Goal: Information Seeking & Learning: Learn about a topic

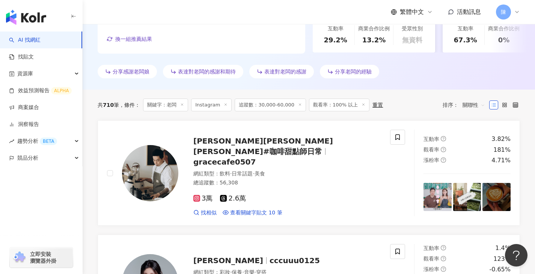
scroll to position [27, 0]
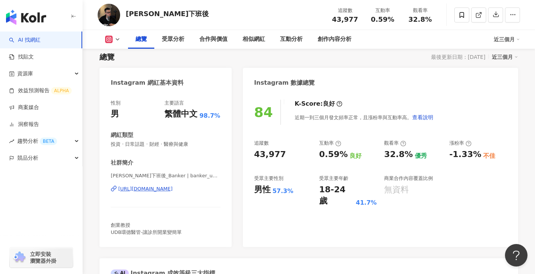
scroll to position [1, 0]
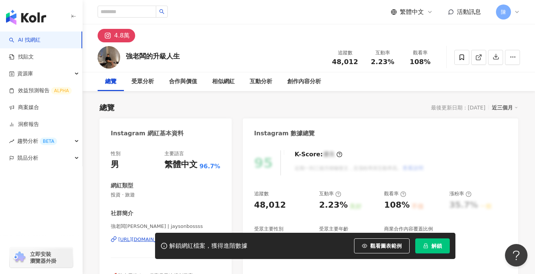
click at [438, 247] on span "解鎖" at bounding box center [436, 246] width 11 height 6
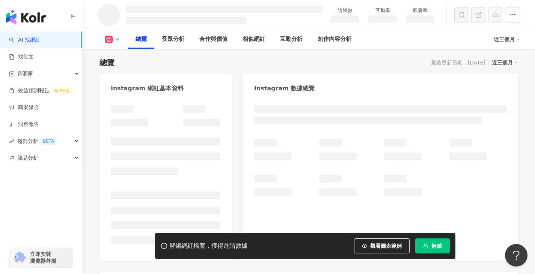
scroll to position [38, 0]
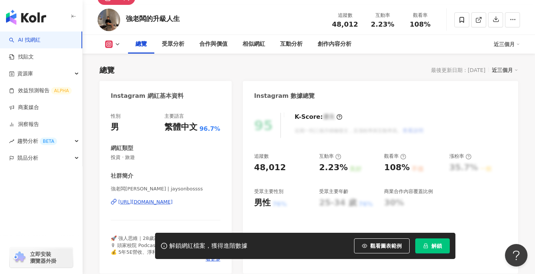
scroll to position [113, 0]
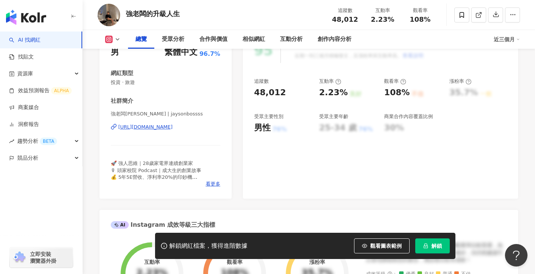
click at [173, 125] on div "https://www.instagram.com/jaysonbossss/" at bounding box center [145, 127] width 54 height 7
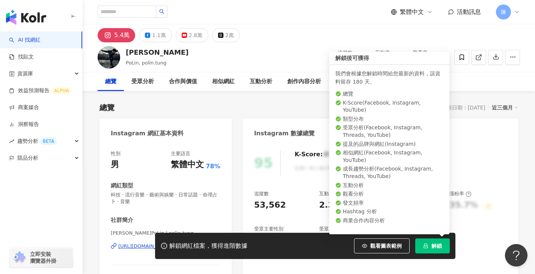
click at [426, 247] on icon "lock" at bounding box center [425, 246] width 5 height 5
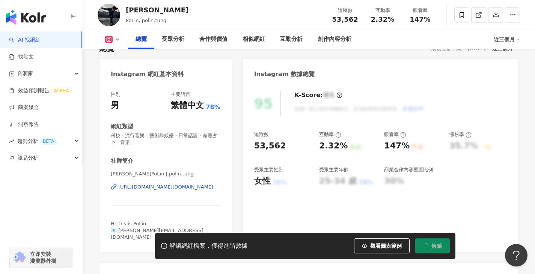
scroll to position [75, 0]
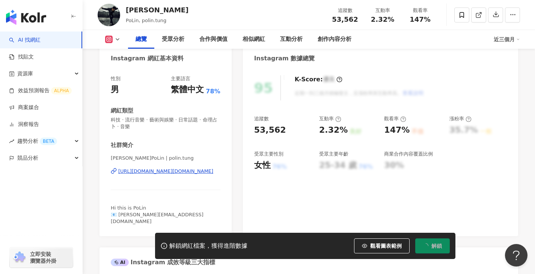
click at [184, 170] on div "https://www.instagram.com/polin.tung/" at bounding box center [165, 171] width 95 height 7
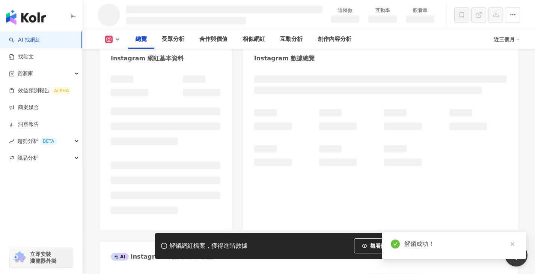
click at [438, 248] on div "解鎖成功！" at bounding box center [460, 244] width 113 height 9
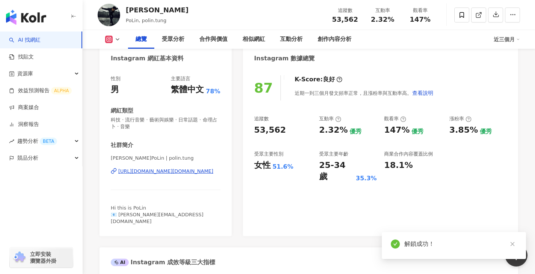
scroll to position [113, 0]
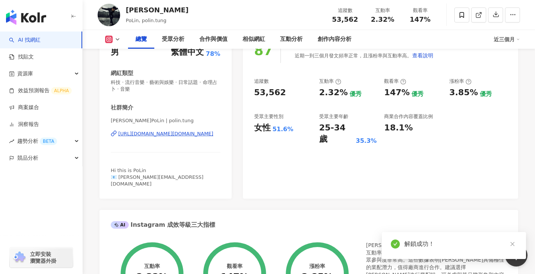
drag, startPoint x: 195, startPoint y: 130, endPoint x: 194, endPoint y: 134, distance: 4.6
click at [195, 130] on div "柏霖PoLin | polin.tung https://www.instagram.com/polin.tung/" at bounding box center [166, 139] width 110 height 44
click at [194, 131] on div "柏霖PoLin | polin.tung https://www.instagram.com/polin.tung/" at bounding box center [166, 139] width 110 height 44
click at [194, 134] on div "https://www.instagram.com/polin.tung/" at bounding box center [165, 134] width 95 height 7
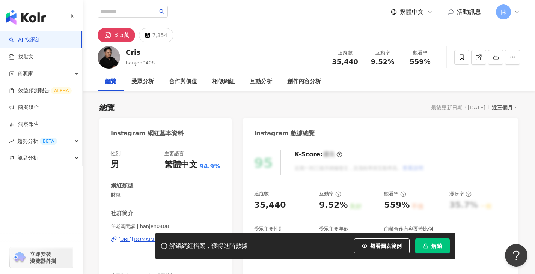
click at [515, 120] on div "Instagram 數據總覽" at bounding box center [380, 131] width 275 height 24
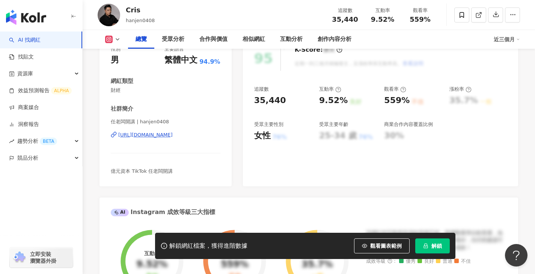
scroll to position [113, 0]
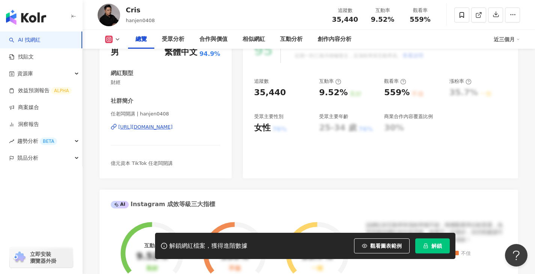
click at [173, 128] on div "https://www.instagram.com/hanjen0408/" at bounding box center [145, 127] width 54 height 7
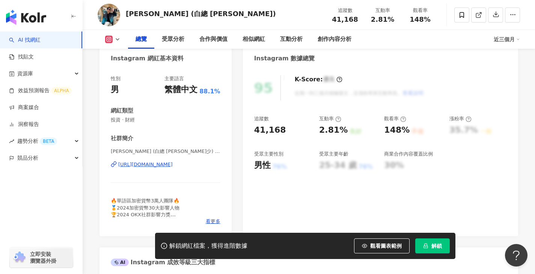
click at [425, 251] on button "解鎖" at bounding box center [432, 246] width 35 height 15
click at [173, 164] on div "https://www.instagram.com/white_ceo_/" at bounding box center [145, 164] width 54 height 7
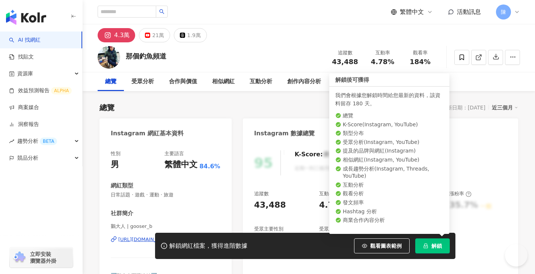
click at [429, 242] on button "解鎖" at bounding box center [432, 246] width 35 height 15
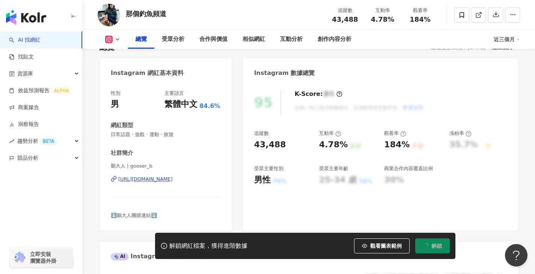
scroll to position [75, 0]
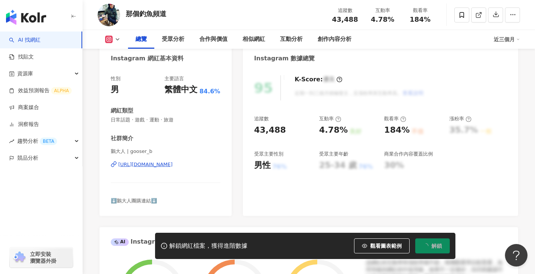
click at [173, 164] on div "[URL][DOMAIN_NAME]" at bounding box center [145, 164] width 54 height 7
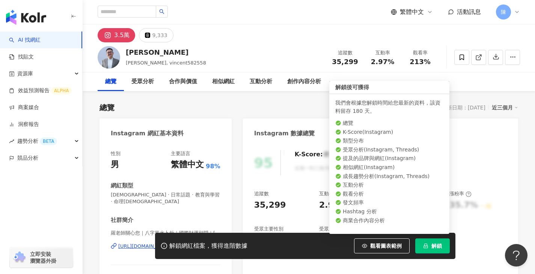
click at [431, 247] on button "解鎖" at bounding box center [432, 246] width 35 height 15
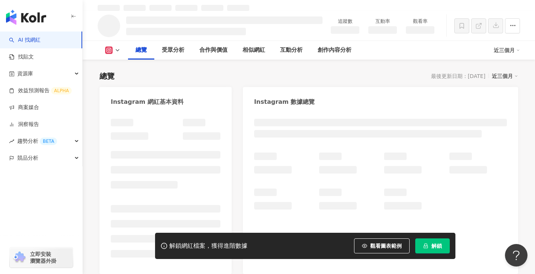
scroll to position [75, 0]
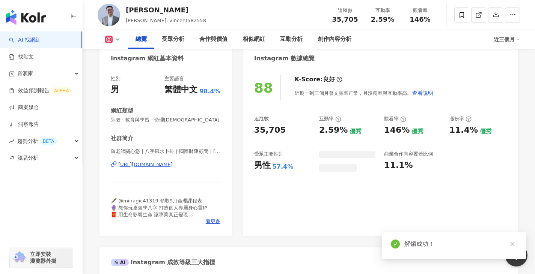
drag, startPoint x: 178, startPoint y: 167, endPoint x: 311, endPoint y: 6, distance: 209.0
click at [173, 167] on div "https://www.instagram.com/vincen8568758/" at bounding box center [145, 164] width 54 height 7
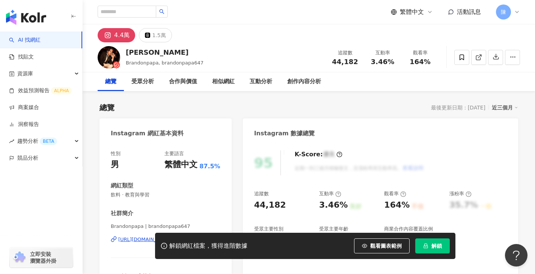
click at [427, 247] on icon "lock" at bounding box center [425, 246] width 5 height 5
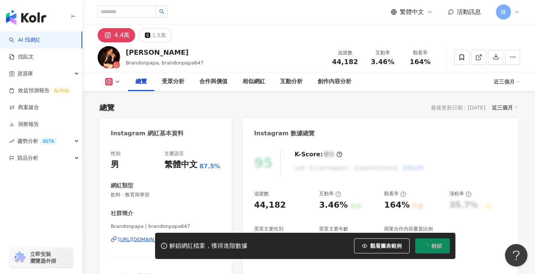
scroll to position [113, 0]
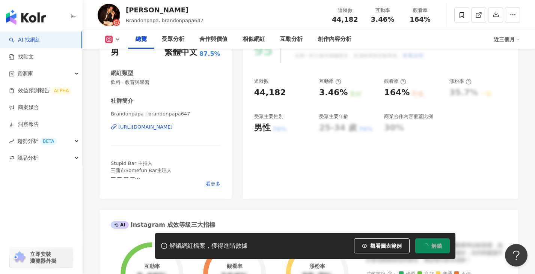
click at [173, 130] on div "https://www.instagram.com/brandonpapa647/" at bounding box center [145, 127] width 54 height 7
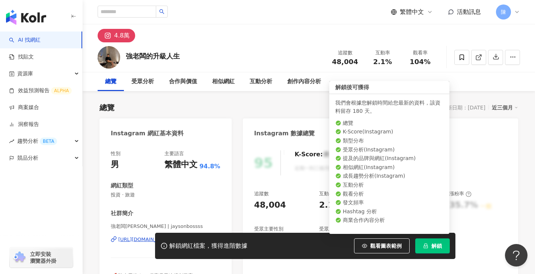
click at [433, 245] on span "解鎖" at bounding box center [436, 246] width 11 height 6
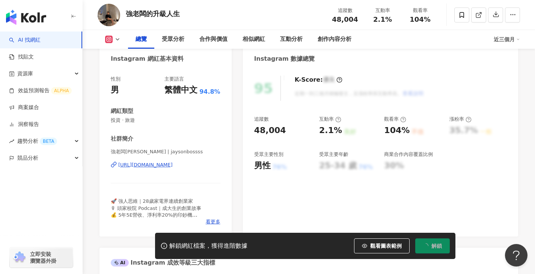
scroll to position [75, 0]
click at [169, 163] on div "https://www.instagram.com/jaysonbossss/" at bounding box center [145, 164] width 54 height 7
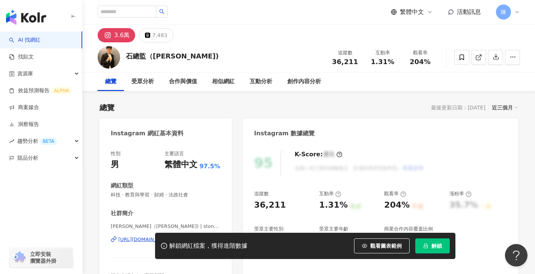
click at [433, 246] on span "解鎖" at bounding box center [436, 246] width 11 height 6
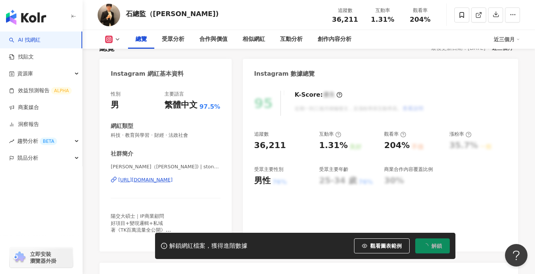
scroll to position [75, 0]
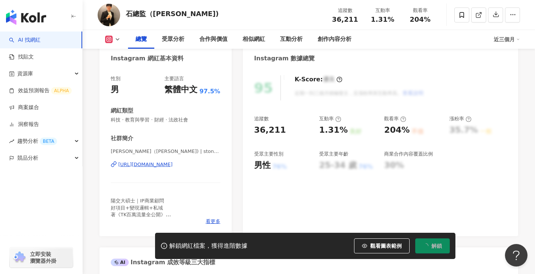
click at [173, 163] on div "https://www.instagram.com/stone02160/" at bounding box center [145, 164] width 54 height 7
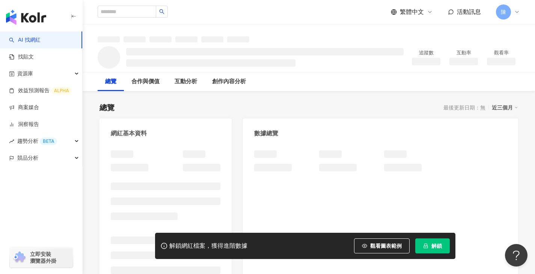
click at [431, 243] on span "解鎖" at bounding box center [436, 246] width 11 height 6
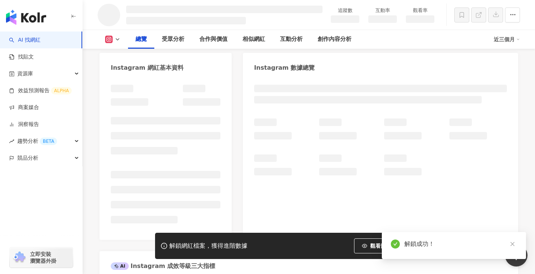
scroll to position [38, 0]
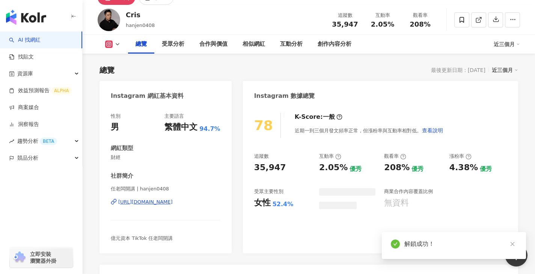
scroll to position [29, 0]
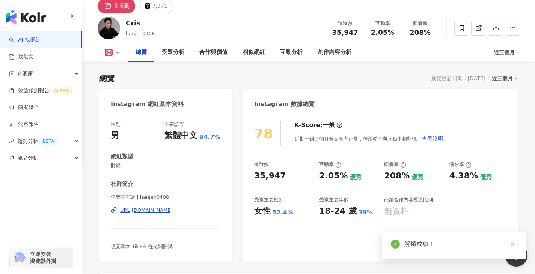
click at [173, 209] on div "https://www.instagram.com/hanjen0408/" at bounding box center [145, 210] width 54 height 7
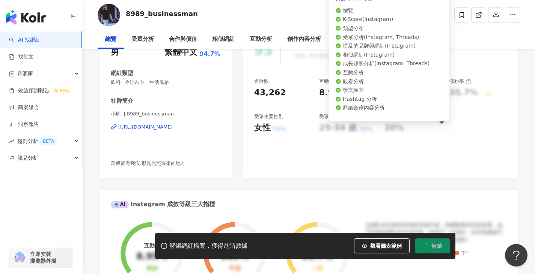
scroll to position [113, 0]
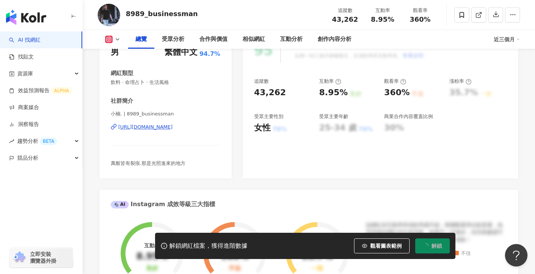
click at [173, 127] on div "[URL][DOMAIN_NAME]" at bounding box center [145, 127] width 54 height 7
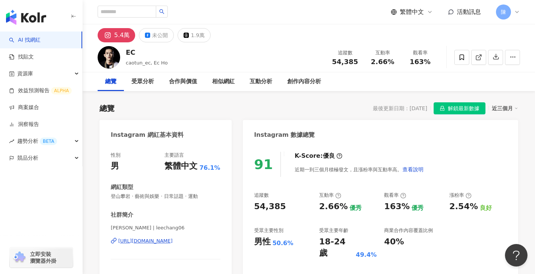
scroll to position [75, 0]
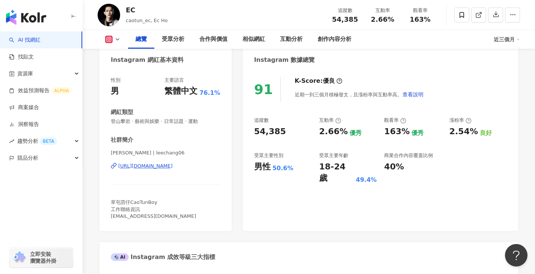
click at [167, 169] on div "https://www.instagram.com/leechang06/" at bounding box center [145, 166] width 54 height 7
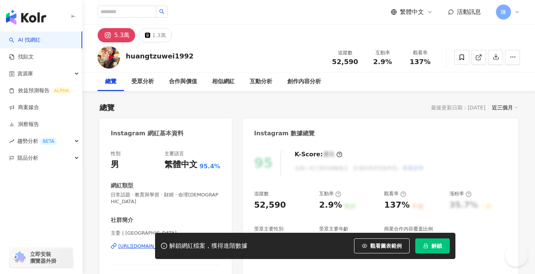
click at [444, 250] on button "解鎖" at bounding box center [432, 246] width 35 height 15
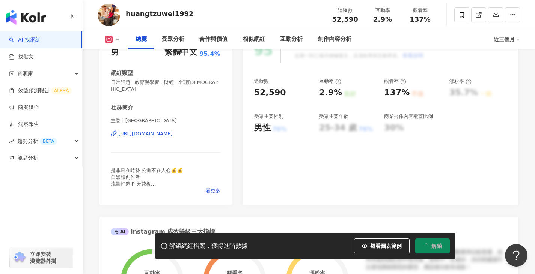
click at [167, 131] on div "https://www.instagram.com/huangtzuwei1992/" at bounding box center [145, 134] width 54 height 7
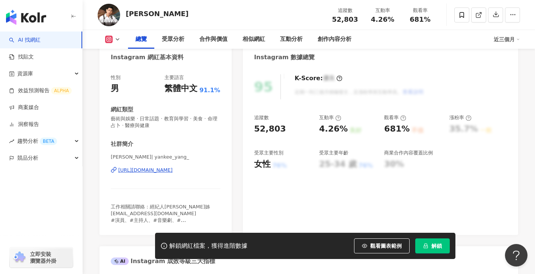
scroll to position [113, 0]
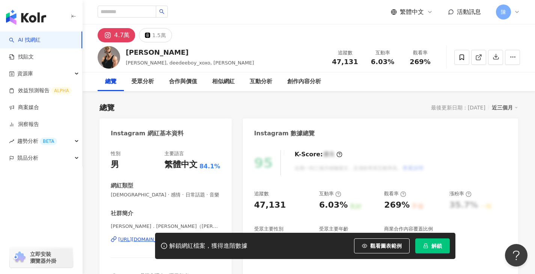
click at [427, 242] on button "解鎖" at bounding box center [432, 246] width 35 height 15
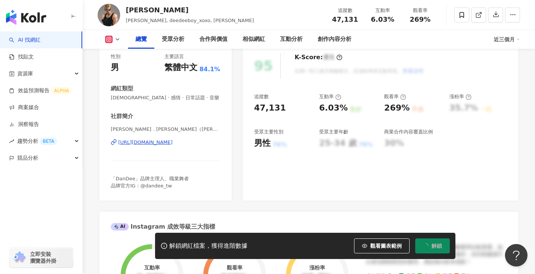
scroll to position [113, 0]
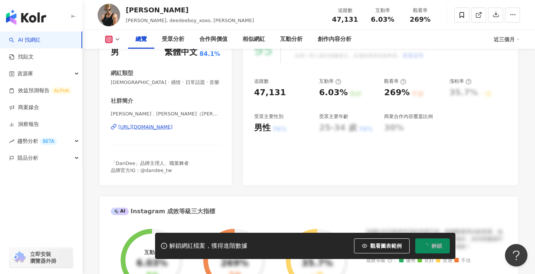
click at [163, 127] on div "https://www.instagram.com/deedeeboy_xoxo/" at bounding box center [145, 127] width 54 height 7
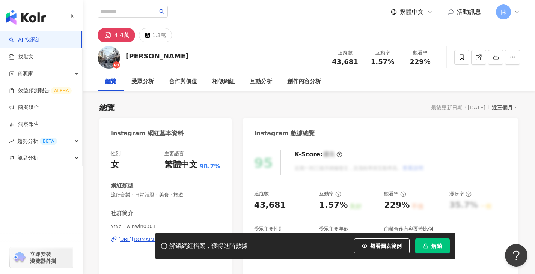
click at [423, 249] on icon "lock" at bounding box center [425, 246] width 5 height 5
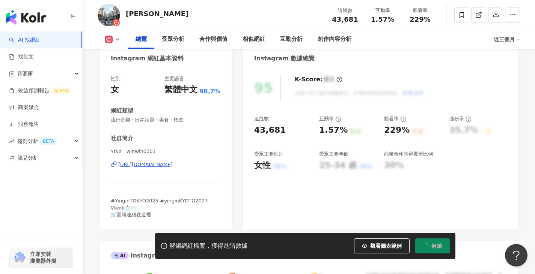
click at [173, 165] on div "https://www.instagram.com/winwin0301/" at bounding box center [145, 164] width 54 height 7
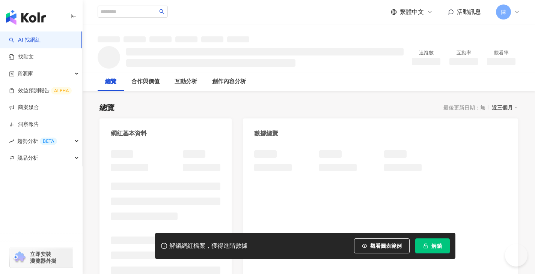
click at [443, 246] on button "解鎖" at bounding box center [432, 246] width 35 height 15
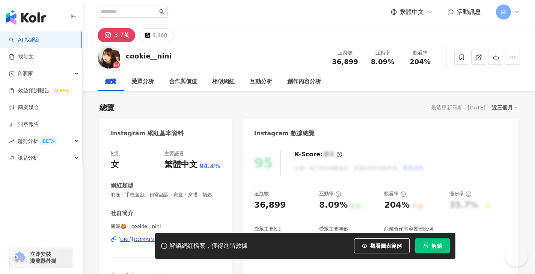
click at [426, 248] on icon "lock" at bounding box center [425, 246] width 5 height 5
click at [435, 244] on span "解鎖" at bounding box center [436, 246] width 11 height 6
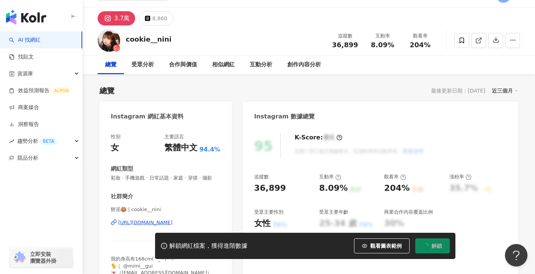
click at [163, 206] on div "餅泥🍪 | cookie__nini https://www.instagram.com/cookie__nini/" at bounding box center [166, 228] width 110 height 44
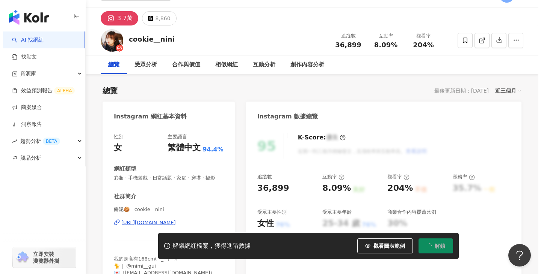
scroll to position [113, 0]
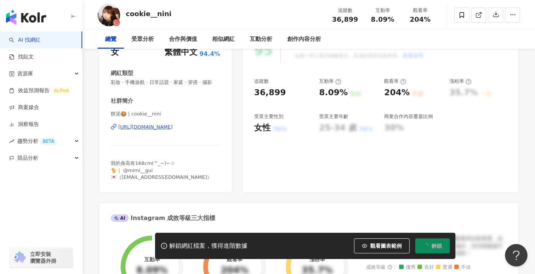
click at [164, 131] on div "https://www.instagram.com/cookie__nini/" at bounding box center [145, 127] width 54 height 7
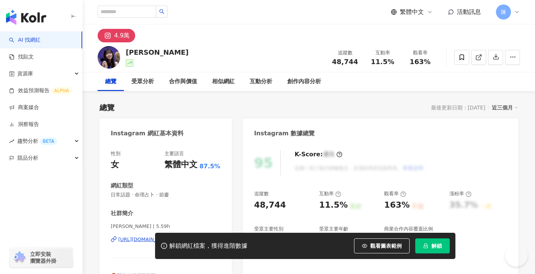
click at [430, 246] on button "解鎖" at bounding box center [432, 246] width 35 height 15
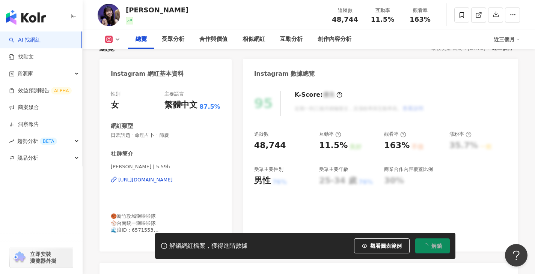
scroll to position [75, 0]
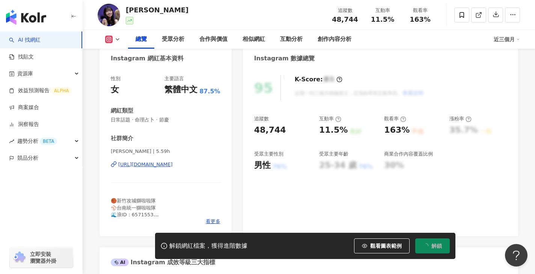
click at [168, 167] on div "https://www.instagram.com/5.59h/" at bounding box center [145, 164] width 54 height 7
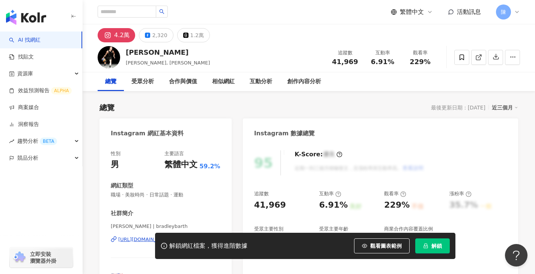
click at [433, 249] on span "解鎖" at bounding box center [436, 246] width 11 height 6
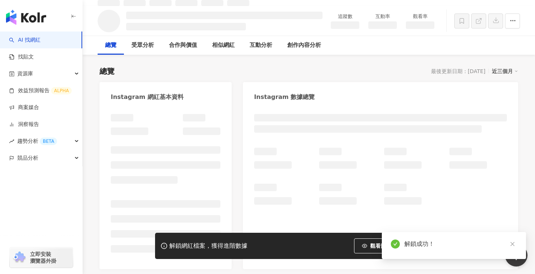
scroll to position [75, 0]
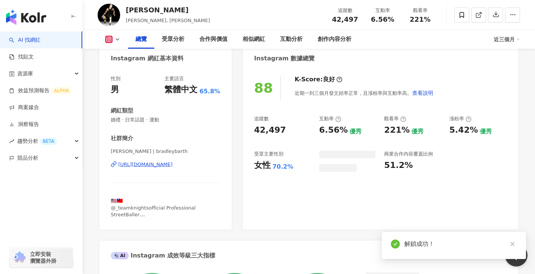
click at [173, 163] on div "https://www.instagram.com/bradleybarth/" at bounding box center [145, 164] width 54 height 7
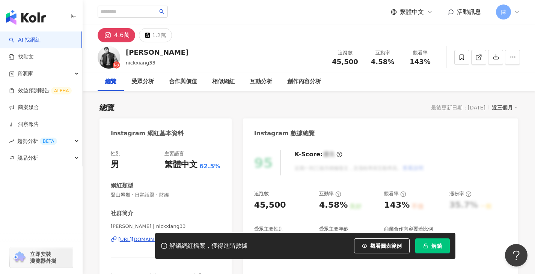
click at [428, 245] on icon "lock" at bounding box center [425, 246] width 5 height 5
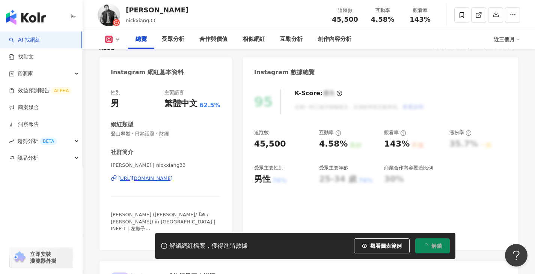
scroll to position [75, 0]
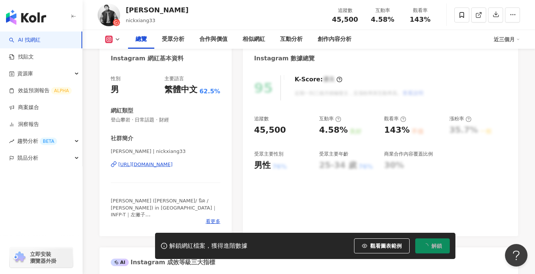
click at [173, 165] on div "https://www.instagram.com/nickxiang33/" at bounding box center [145, 164] width 54 height 7
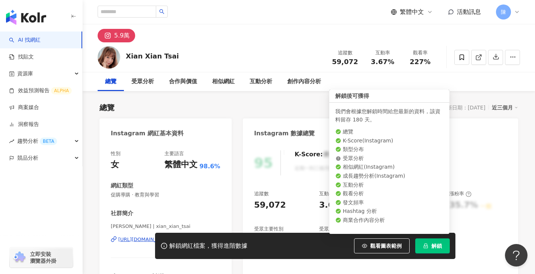
click at [431, 246] on span "解鎖" at bounding box center [436, 246] width 11 height 6
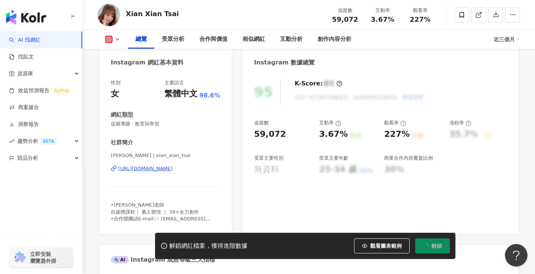
scroll to position [113, 0]
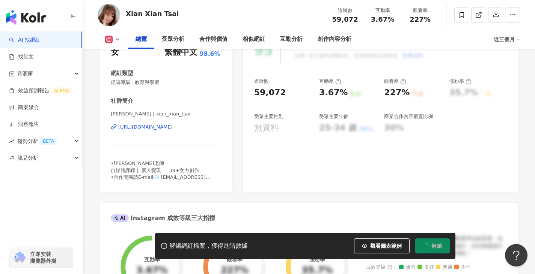
click at [166, 129] on div "https://www.instagram.com/xian_xian_tsai/" at bounding box center [145, 127] width 54 height 7
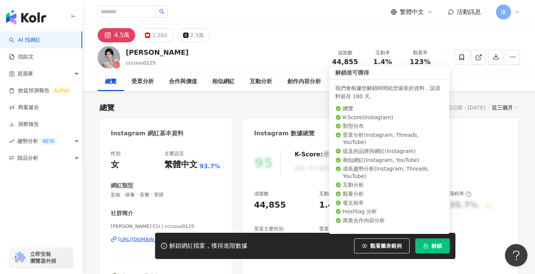
click at [432, 246] on span "解鎖" at bounding box center [436, 246] width 11 height 6
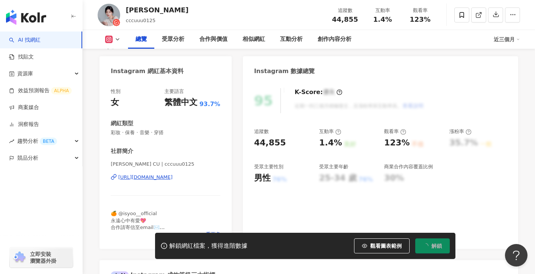
scroll to position [75, 0]
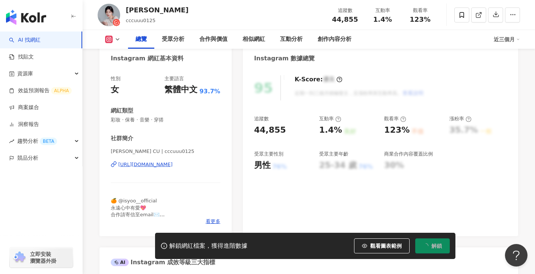
click at [173, 164] on div "[URL][DOMAIN_NAME]" at bounding box center [145, 164] width 54 height 7
